Goal: Browse casually

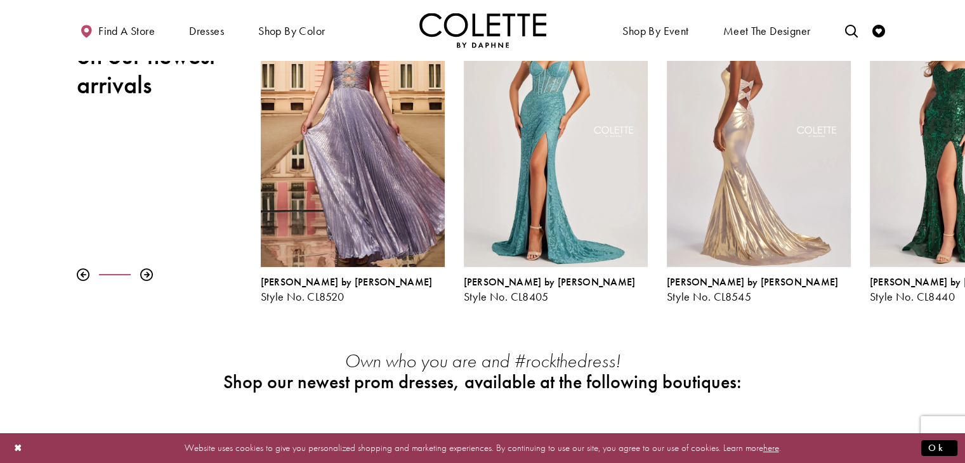
scroll to position [244, 0]
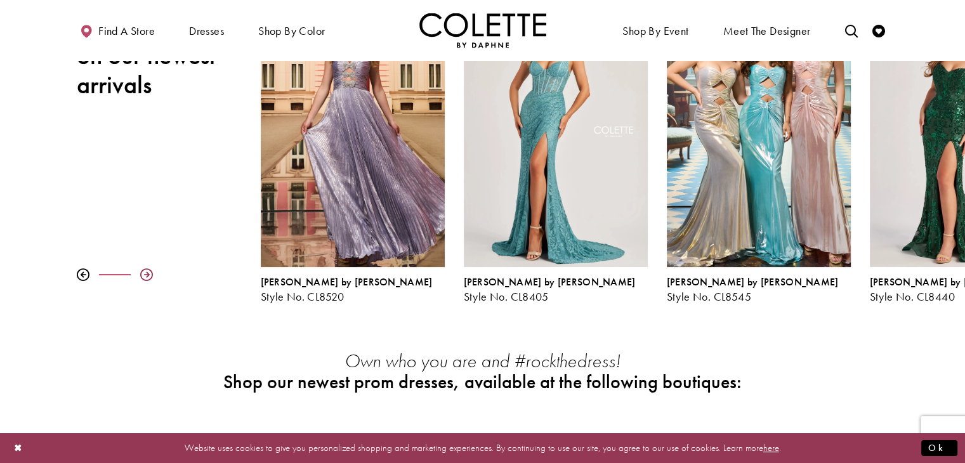
click at [145, 275] on div at bounding box center [146, 274] width 13 height 13
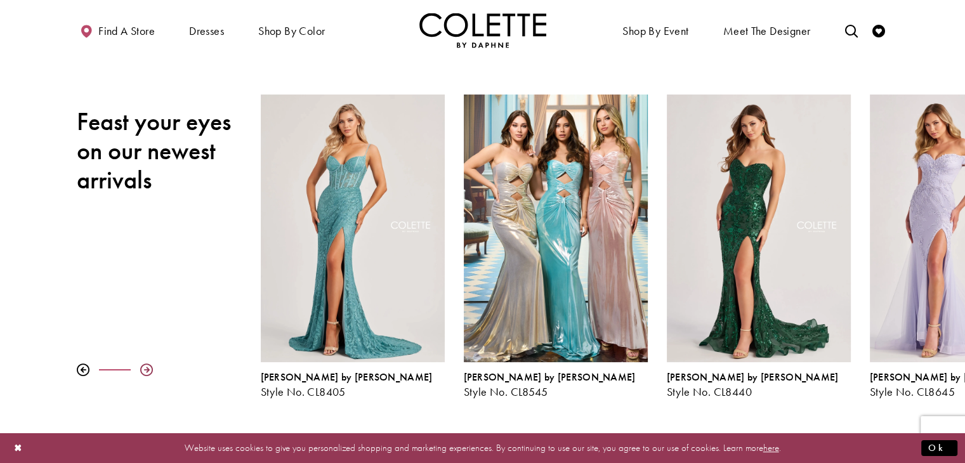
scroll to position [145, 0]
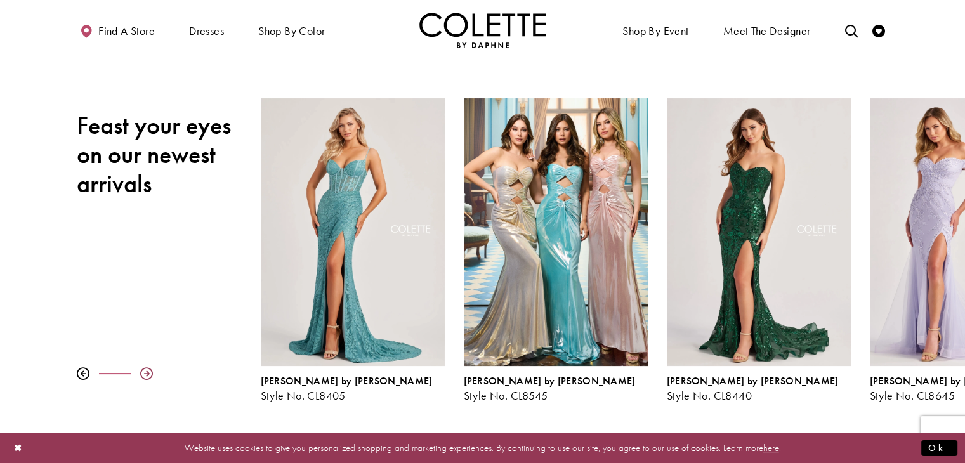
click at [148, 373] on div at bounding box center [146, 373] width 13 height 13
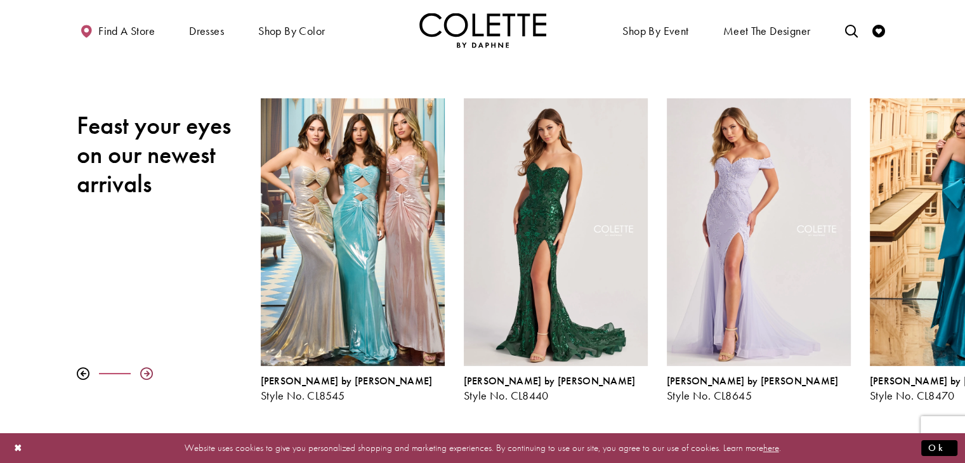
click at [148, 373] on div at bounding box center [146, 373] width 13 height 13
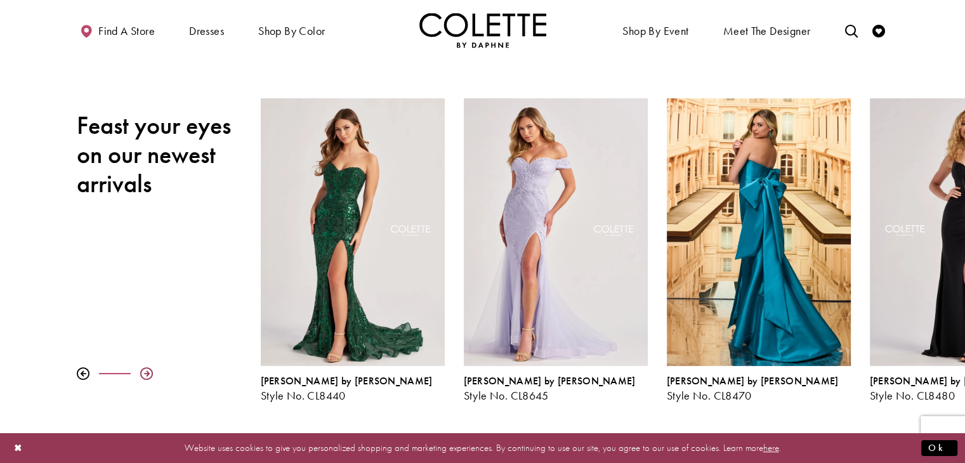
click at [148, 373] on div at bounding box center [146, 373] width 13 height 13
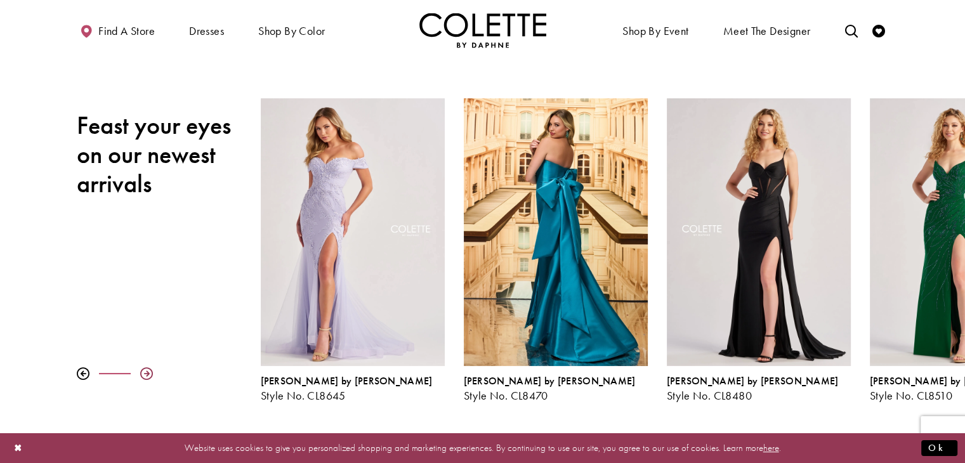
click at [148, 373] on div at bounding box center [146, 373] width 13 height 13
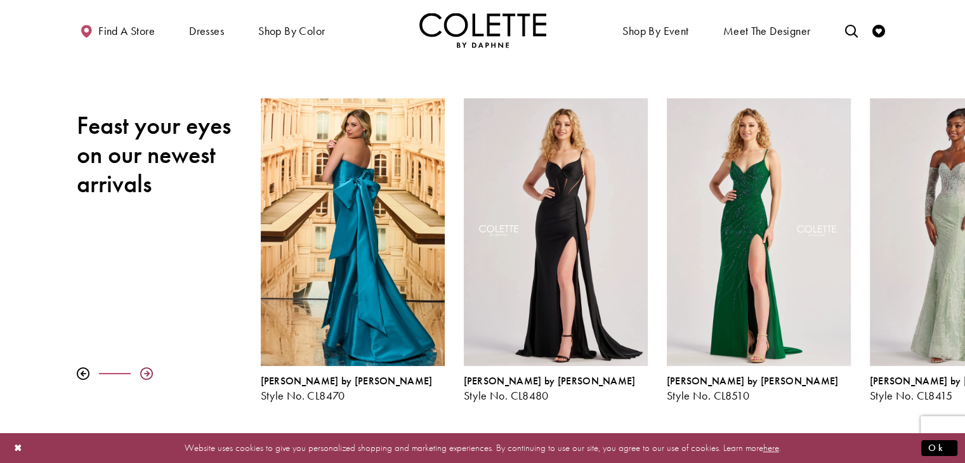
click at [148, 373] on div at bounding box center [146, 373] width 13 height 13
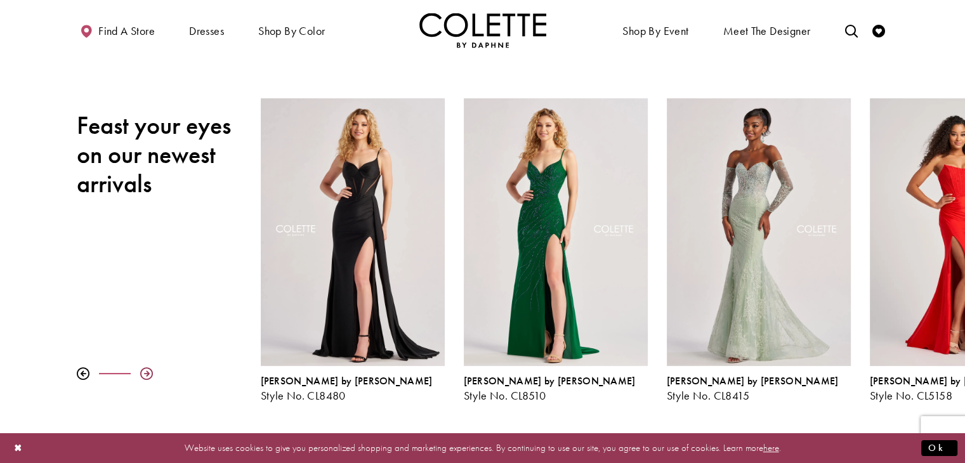
click at [148, 373] on div at bounding box center [146, 373] width 13 height 13
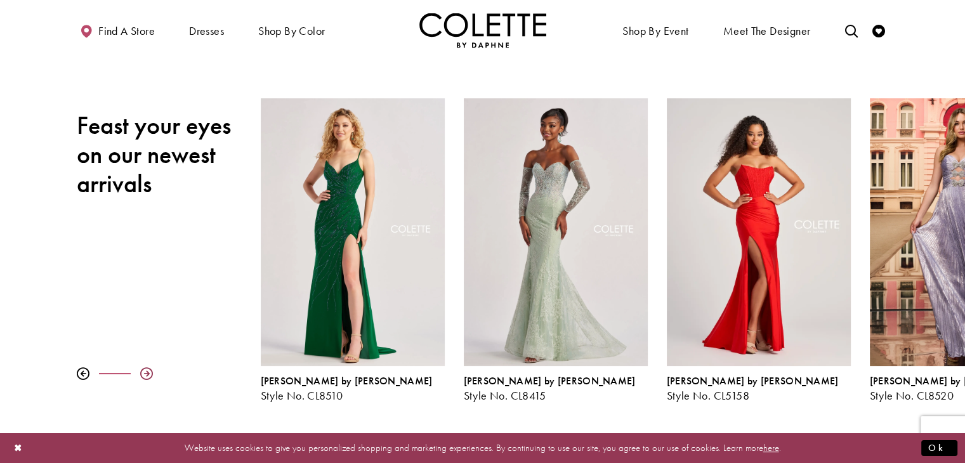
click at [148, 373] on div at bounding box center [146, 373] width 13 height 13
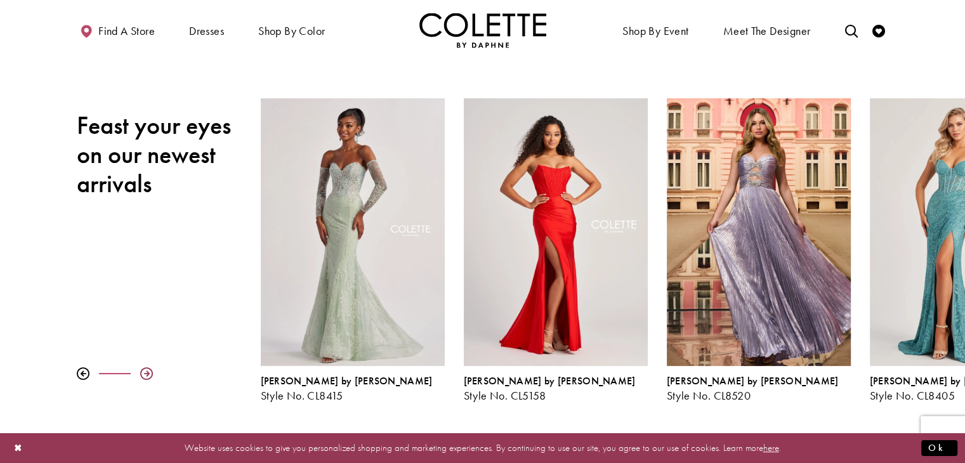
click at [148, 373] on div at bounding box center [146, 373] width 13 height 13
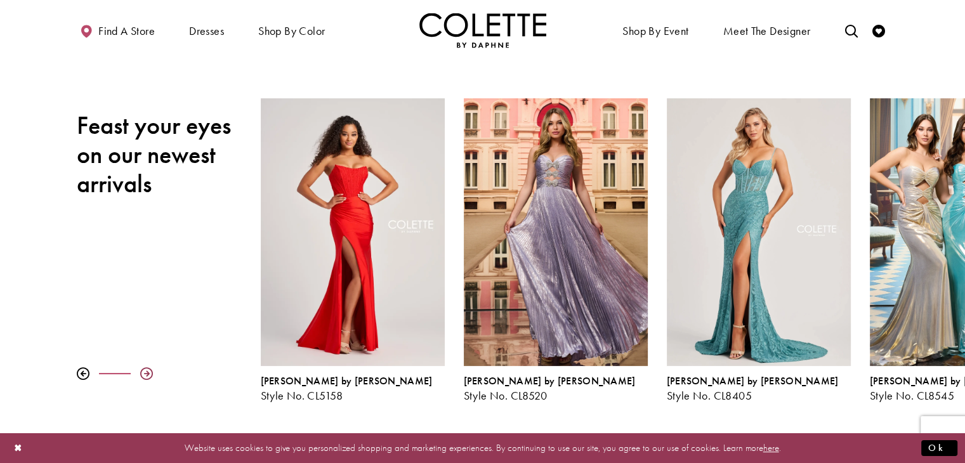
click at [148, 373] on div at bounding box center [146, 373] width 13 height 13
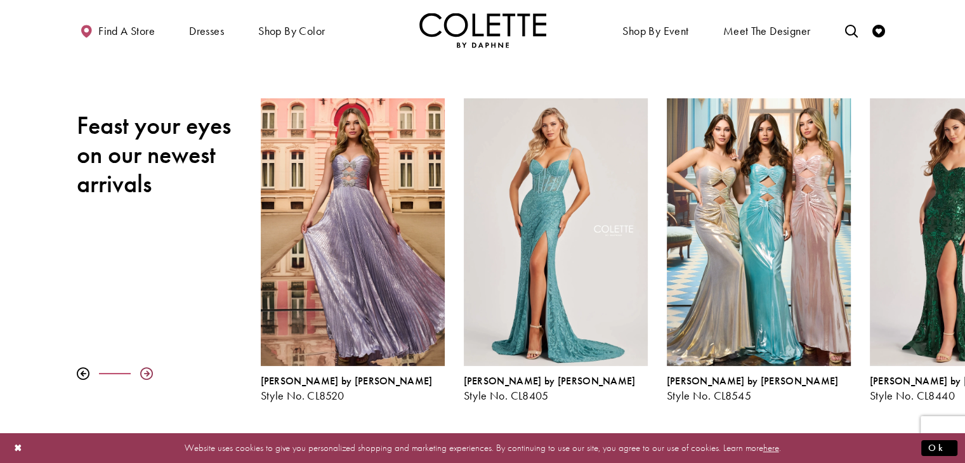
click at [148, 373] on div at bounding box center [146, 373] width 13 height 13
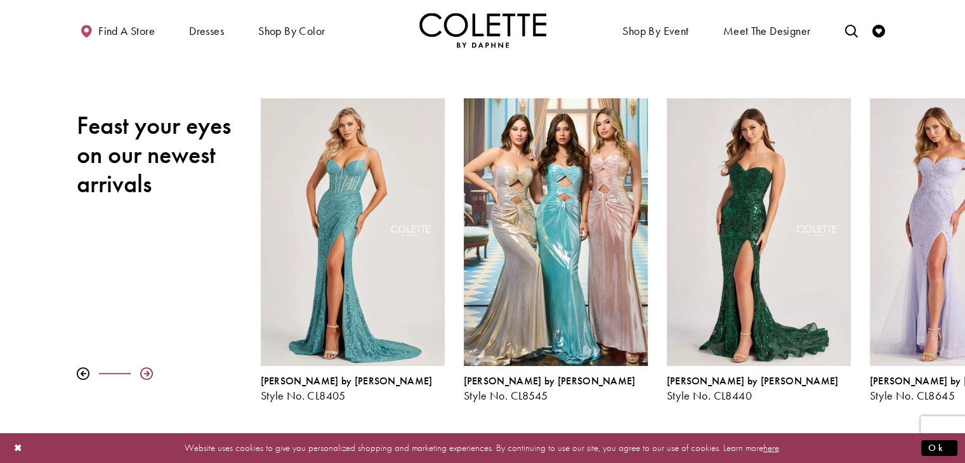
click at [148, 373] on div at bounding box center [146, 373] width 13 height 13
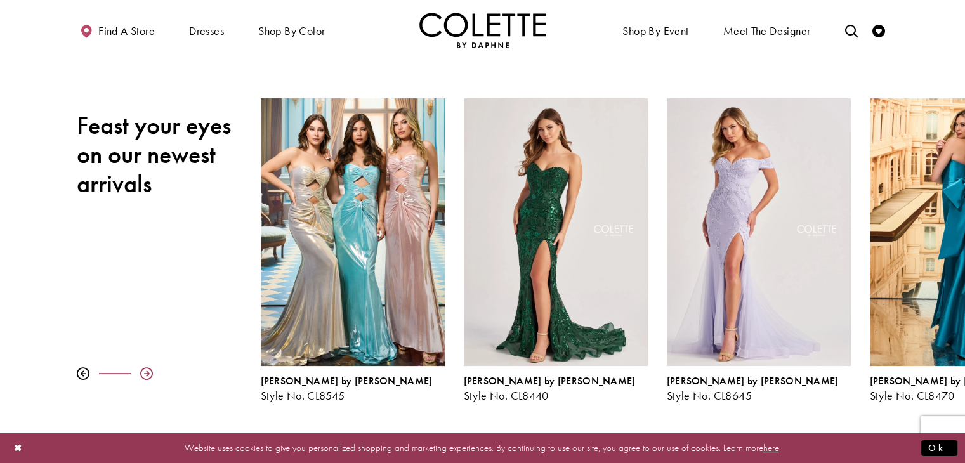
click at [148, 373] on div at bounding box center [146, 373] width 13 height 13
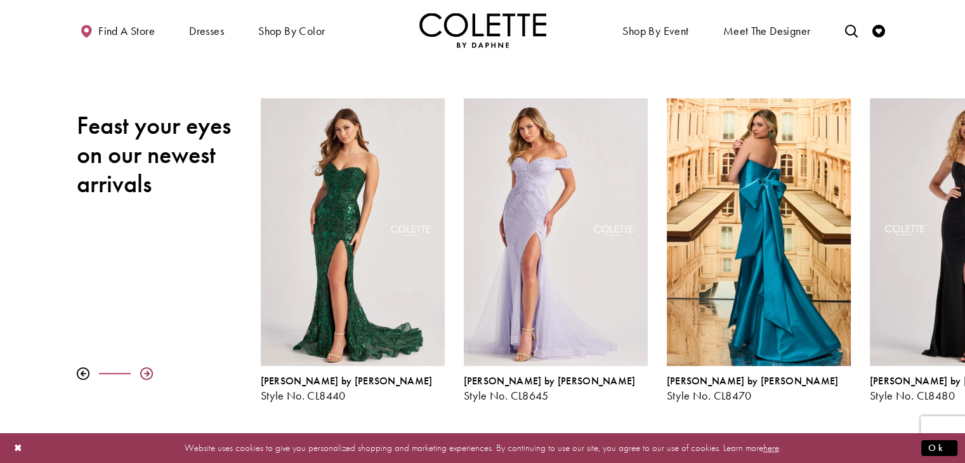
click at [148, 373] on div at bounding box center [146, 373] width 13 height 13
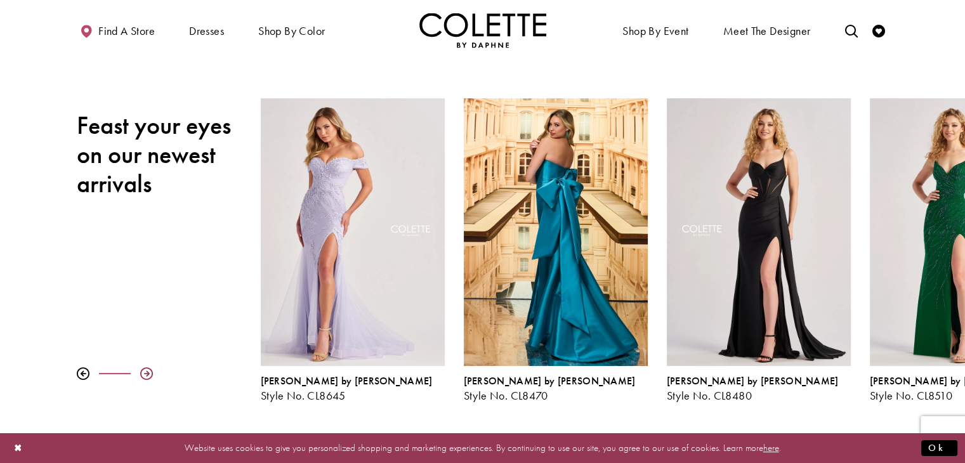
click at [148, 373] on div at bounding box center [146, 373] width 13 height 13
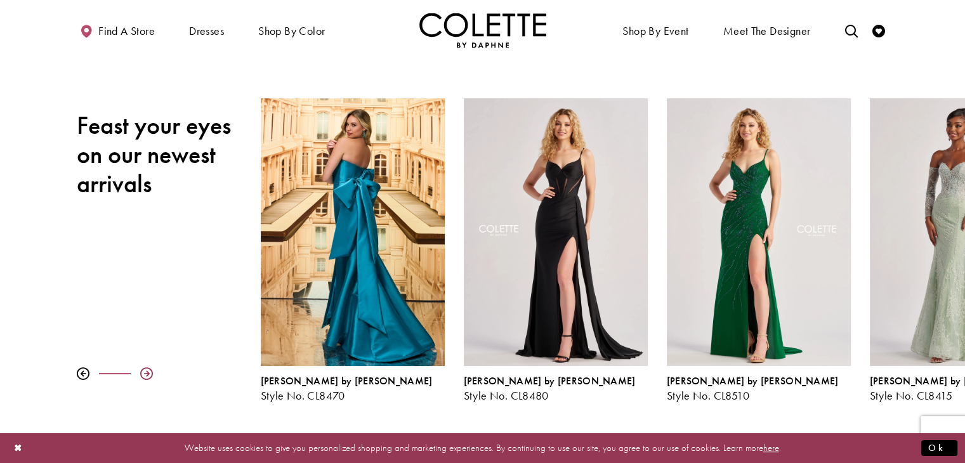
click at [148, 373] on div at bounding box center [146, 373] width 13 height 13
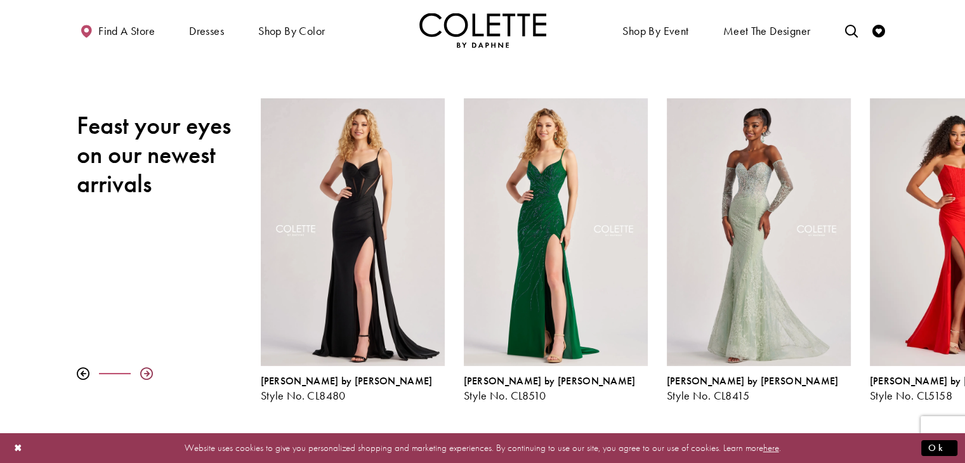
click at [148, 373] on div at bounding box center [146, 373] width 13 height 13
